Goal: Information Seeking & Learning: Understand process/instructions

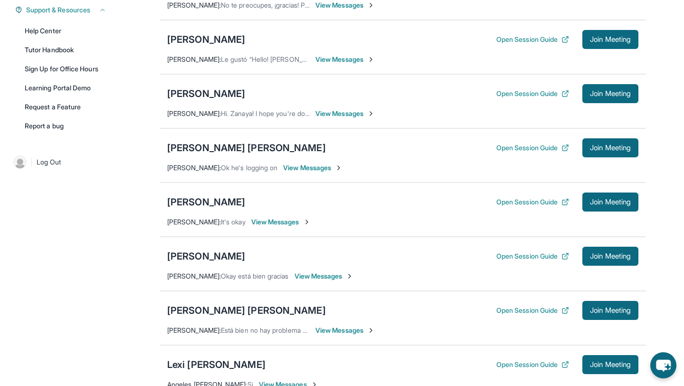
scroll to position [227, 0]
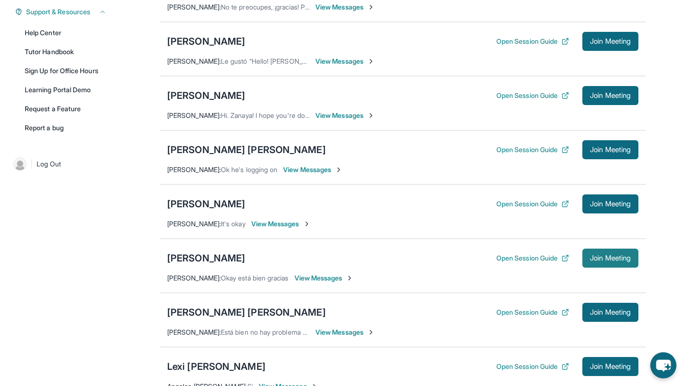
click at [610, 267] on button "Join Meeting" at bounding box center [610, 257] width 56 height 19
click at [216, 263] on div "[PERSON_NAME]" at bounding box center [206, 257] width 78 height 13
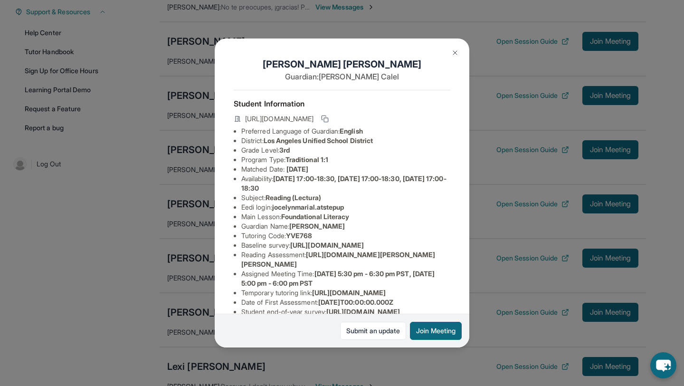
click at [458, 54] on img at bounding box center [455, 53] width 8 height 8
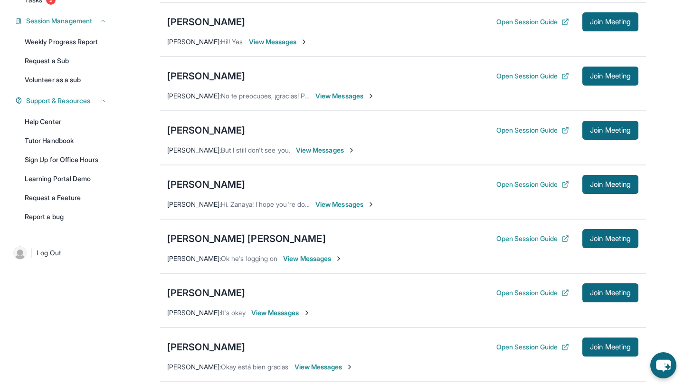
scroll to position [0, 0]
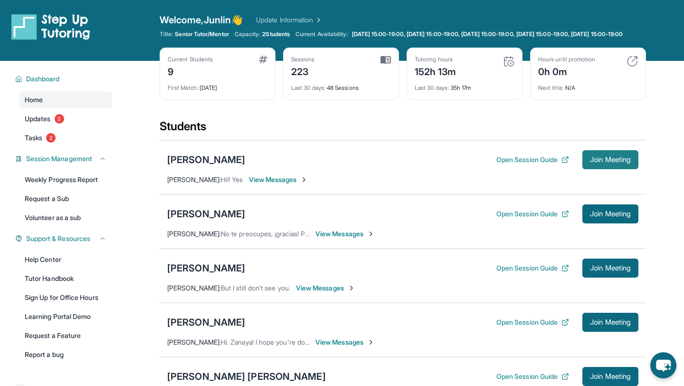
click at [610, 169] on button "Join Meeting" at bounding box center [610, 159] width 56 height 19
click at [219, 166] on div "[PERSON_NAME]" at bounding box center [206, 159] width 78 height 13
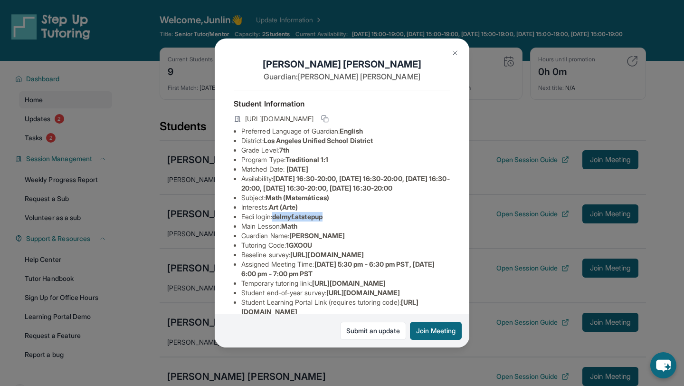
drag, startPoint x: 275, startPoint y: 228, endPoint x: 375, endPoint y: 228, distance: 100.2
click at [375, 221] on li "Eedi login : delmyf.atstepup" at bounding box center [345, 217] width 209 height 10
copy span "delmyf.atstepup"
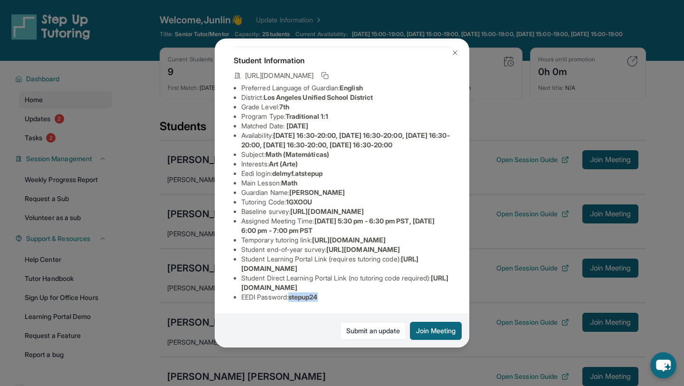
drag, startPoint x: 292, startPoint y: 298, endPoint x: 377, endPoint y: 301, distance: 85.1
click at [377, 301] on li "EEDI Password : stepup24" at bounding box center [345, 297] width 209 height 10
copy span "stepup24"
